Goal: Check status: Check status

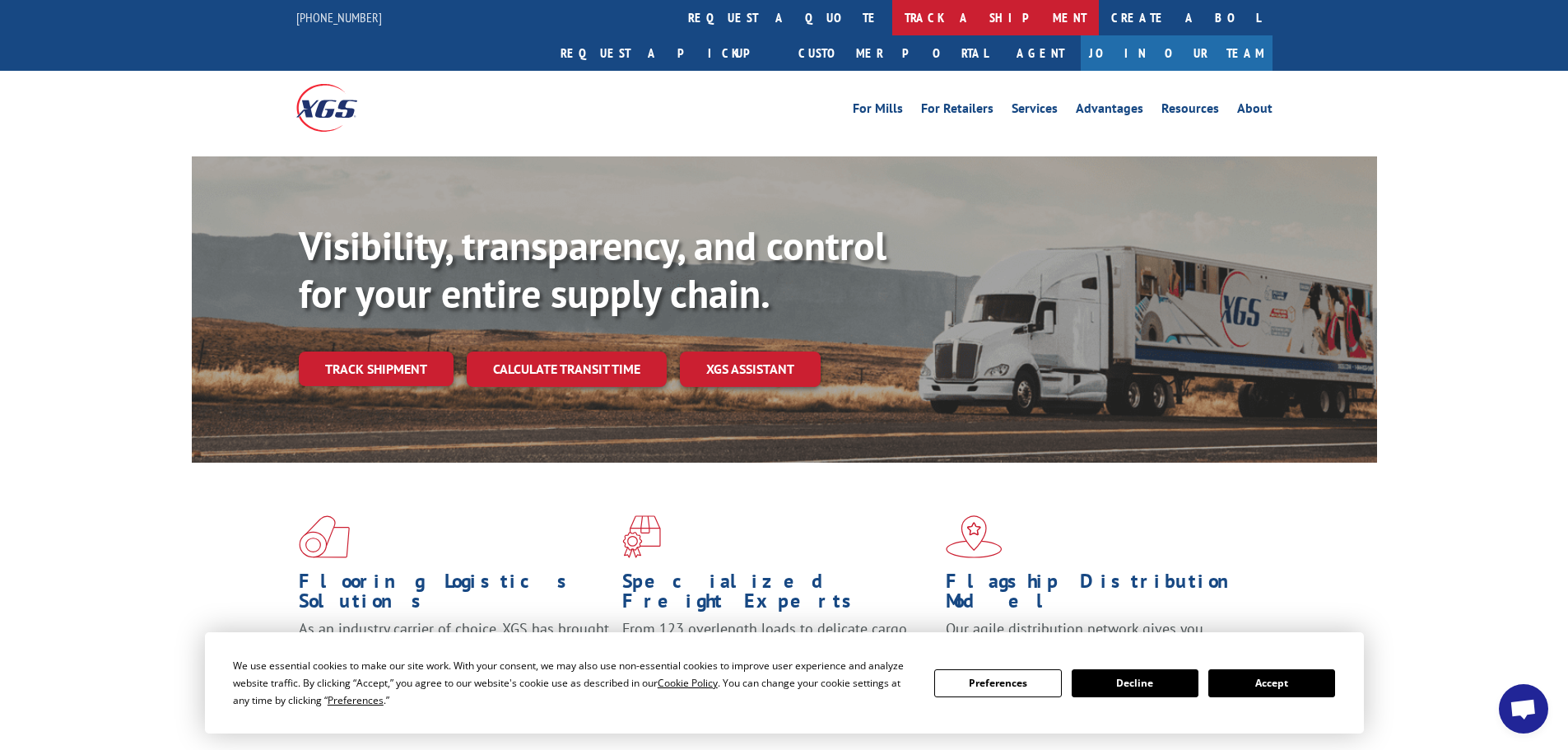
click at [893, 21] on link "track a shipment" at bounding box center [995, 17] width 206 height 35
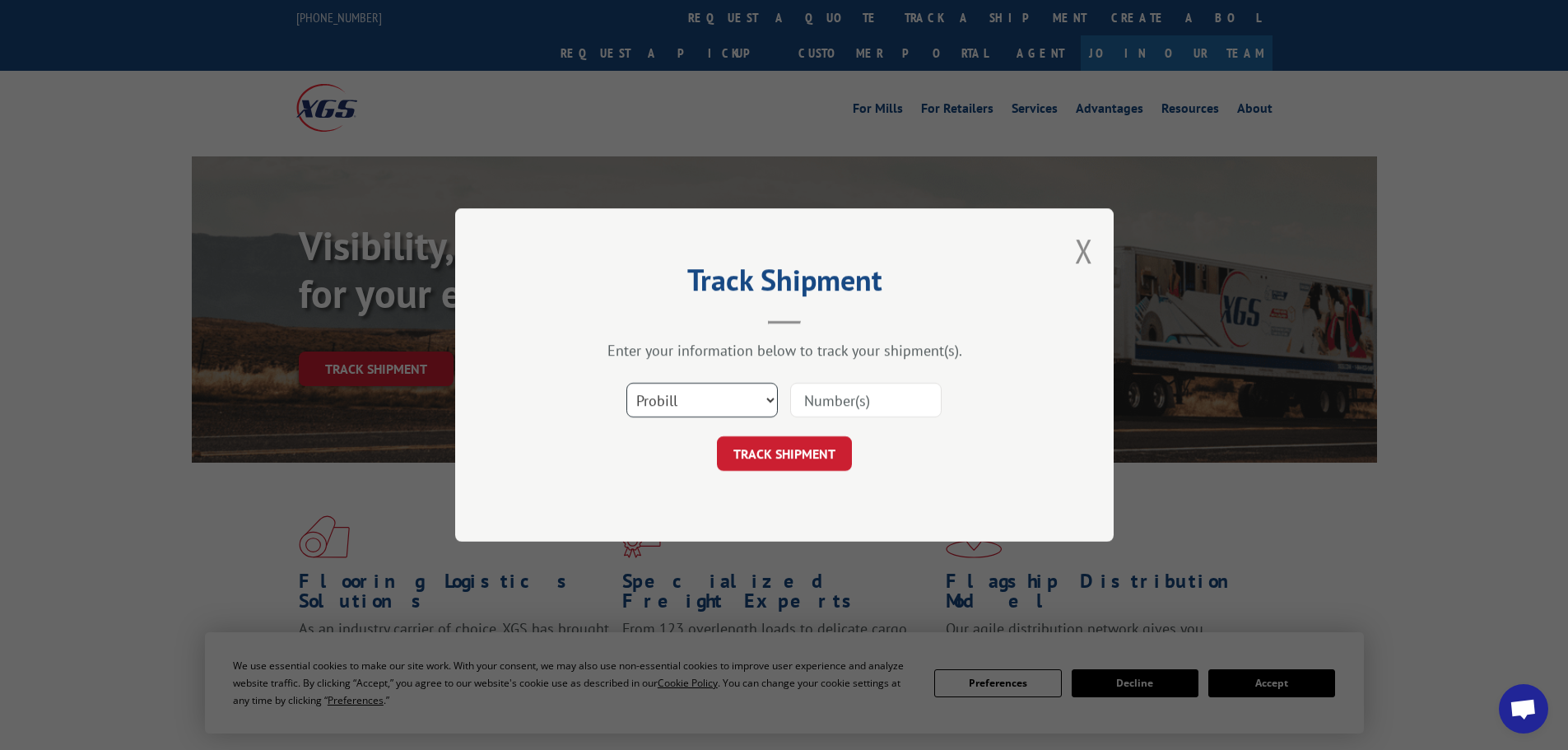
click at [713, 393] on select "Select category... Probill BOL PO" at bounding box center [702, 400] width 151 height 34
select select "po"
click at [627, 383] on select "Select category... Probill BOL PO" at bounding box center [702, 400] width 151 height 34
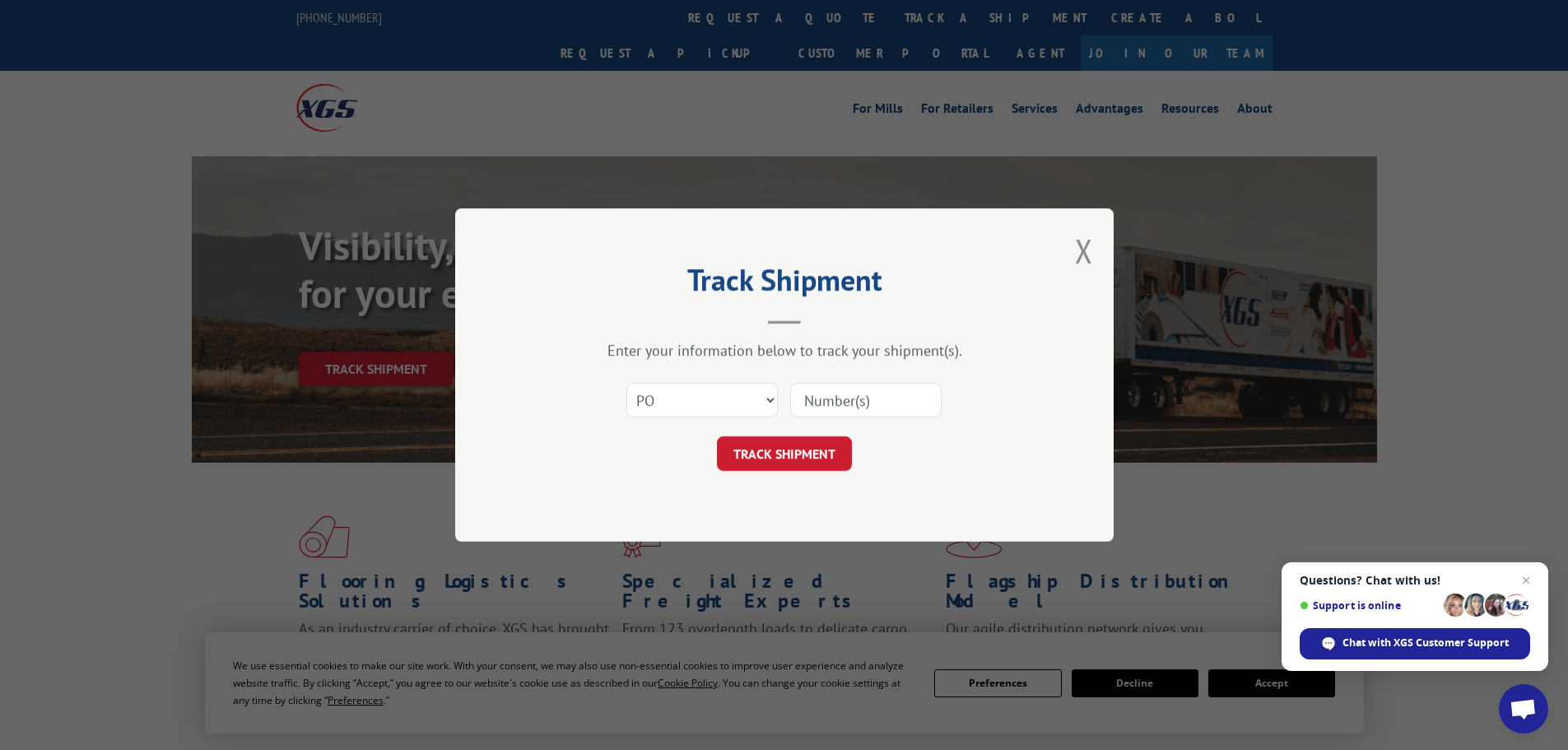
click at [851, 393] on input at bounding box center [867, 400] width 151 height 34
paste input "23510105"
type input "23510105"
click at [824, 449] on button "TRACK SHIPMENT" at bounding box center [784, 453] width 135 height 34
